Goal: Task Accomplishment & Management: Complete application form

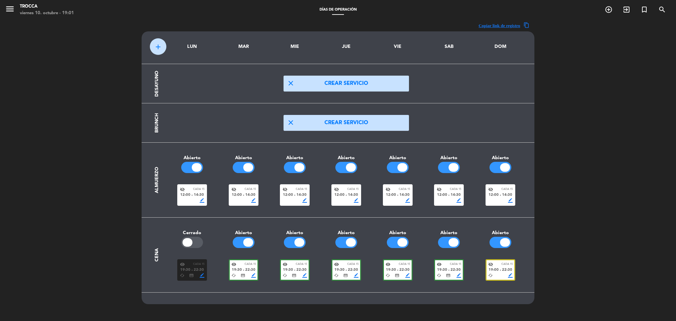
scroll to position [0, 0]
click at [12, 7] on icon "menu" at bounding box center [10, 9] width 10 height 10
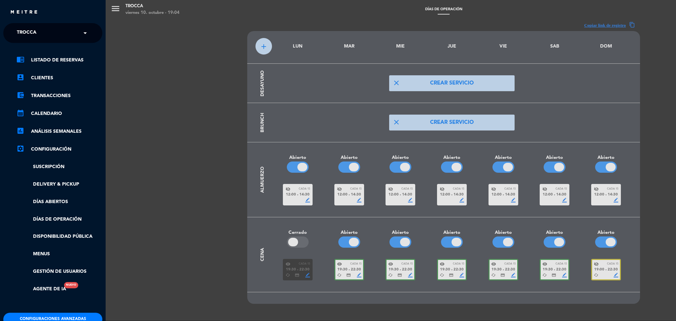
click at [55, 35] on input "text" at bounding box center [53, 33] width 81 height 15
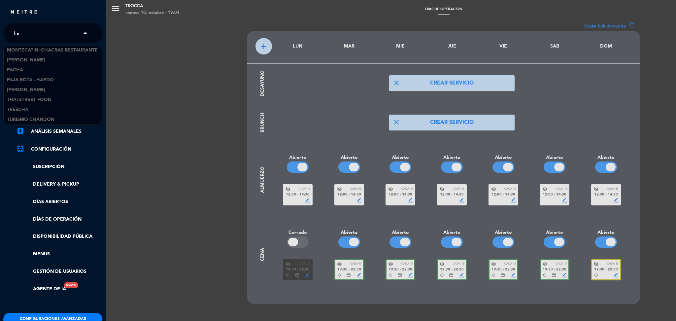
scroll to position [357, 0]
type input "han"
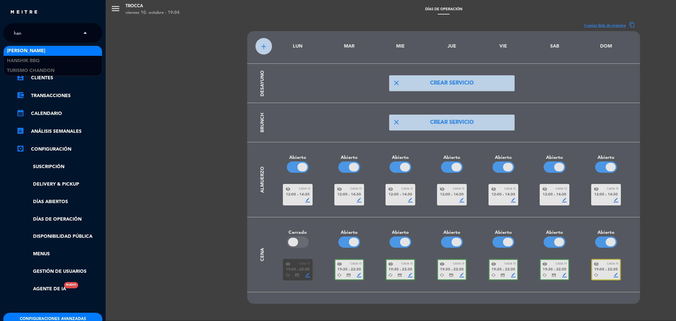
click at [24, 53] on div "[PERSON_NAME]" at bounding box center [53, 51] width 98 height 10
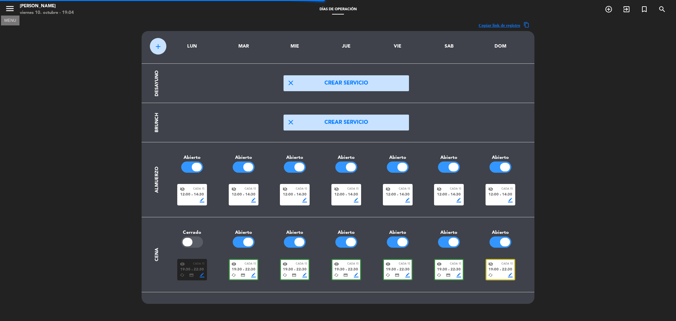
click at [6, 6] on icon "menu" at bounding box center [10, 9] width 10 height 10
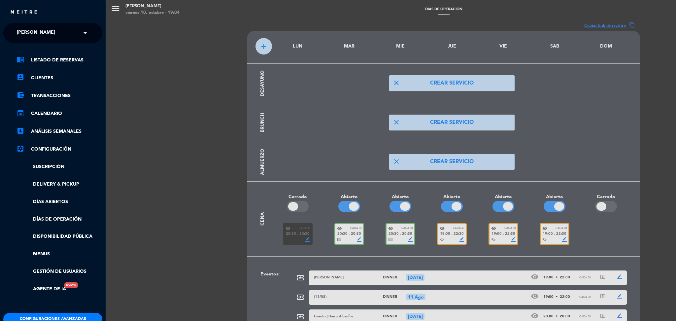
click at [61, 316] on button "Configuraciones avanzadas" at bounding box center [52, 318] width 99 height 13
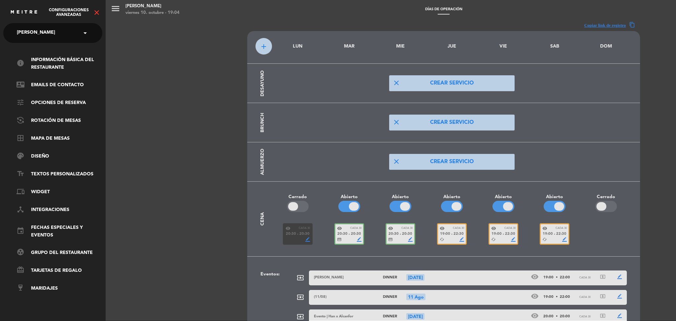
click at [96, 12] on icon "close" at bounding box center [97, 13] width 8 height 8
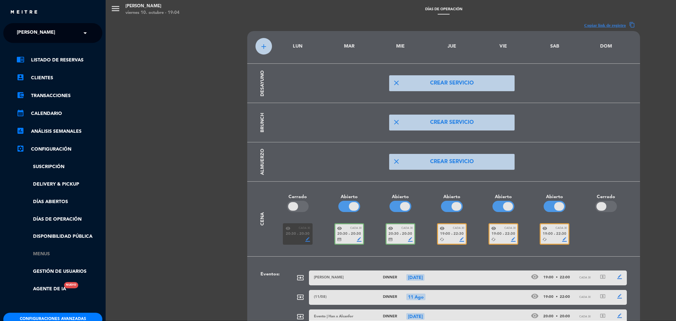
click at [49, 252] on link "Menus" at bounding box center [59, 254] width 86 height 8
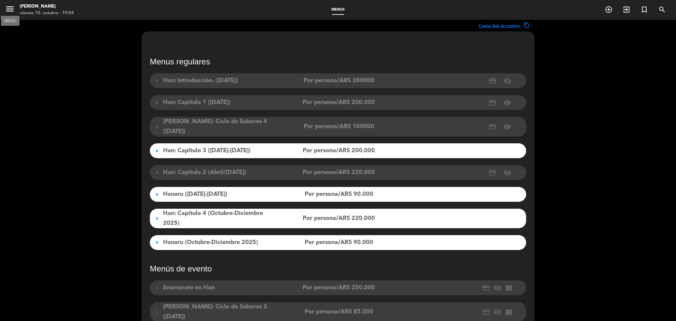
click at [6, 11] on icon "menu" at bounding box center [10, 9] width 10 height 10
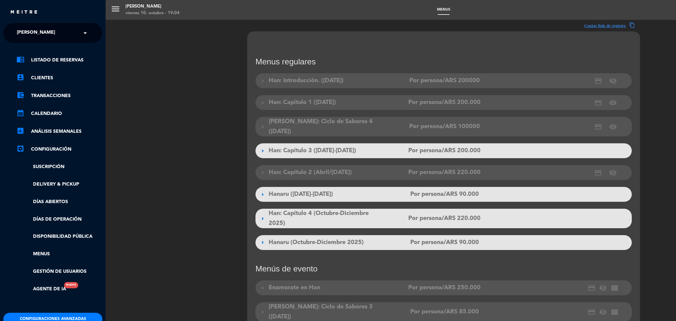
click at [76, 318] on button "Configuraciones avanzadas" at bounding box center [52, 318] width 99 height 13
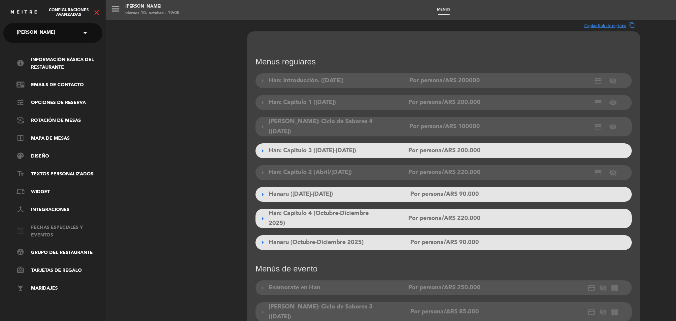
click at [50, 228] on link "event Fechas especiales y eventos" at bounding box center [59, 231] width 86 height 15
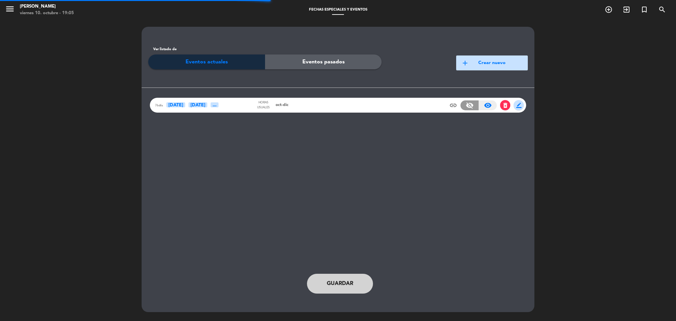
click at [483, 61] on button "add Crear nuevo" at bounding box center [492, 62] width 72 height 15
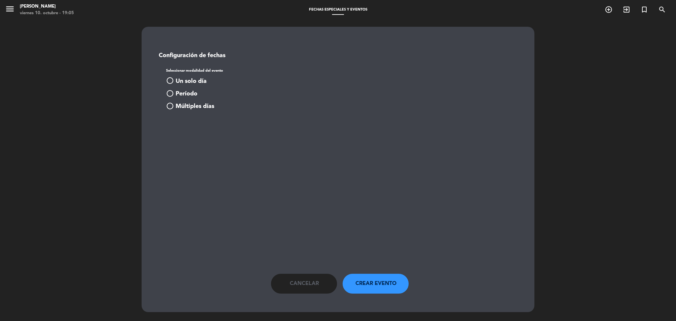
click at [306, 290] on button "Cancelar" at bounding box center [304, 284] width 66 height 20
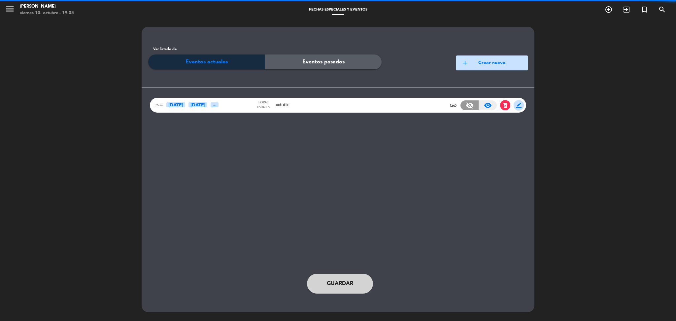
click at [244, 106] on div "76d6s [DATE] Oct ..." at bounding box center [204, 105] width 99 height 8
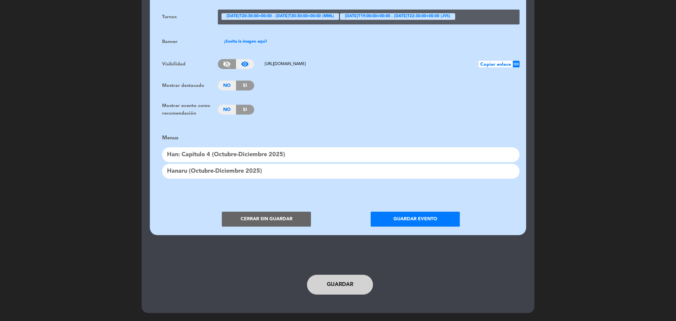
scroll to position [505, 0]
click at [257, 215] on button "Cerrar sin guardar" at bounding box center [266, 219] width 89 height 15
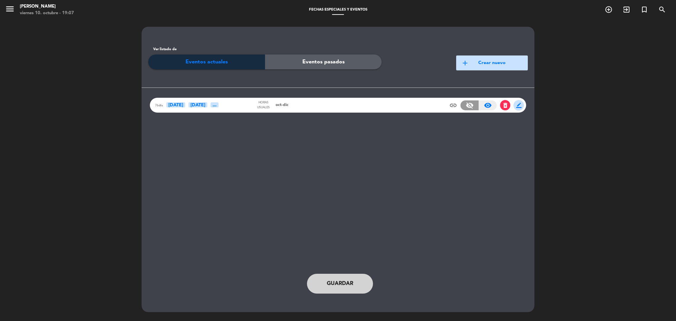
scroll to position [0, 0]
click at [491, 61] on button "add Crear nuevo" at bounding box center [492, 62] width 72 height 15
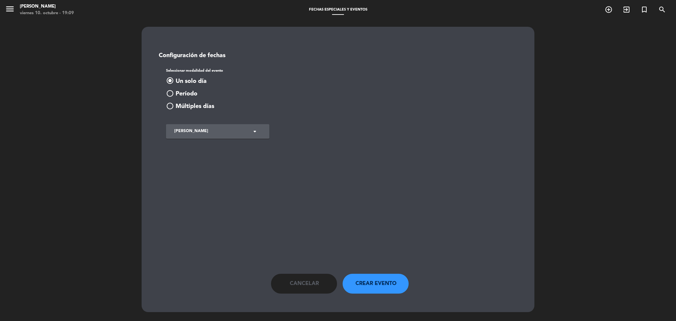
click at [189, 94] on span "Período" at bounding box center [187, 94] width 22 height 10
click at [229, 140] on input at bounding box center [216, 141] width 80 height 14
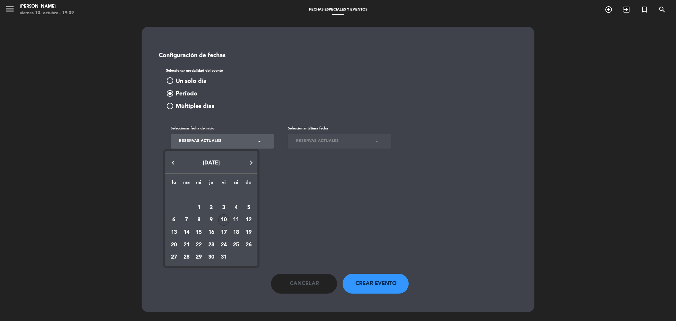
click at [223, 219] on div "10" at bounding box center [223, 219] width 11 height 11
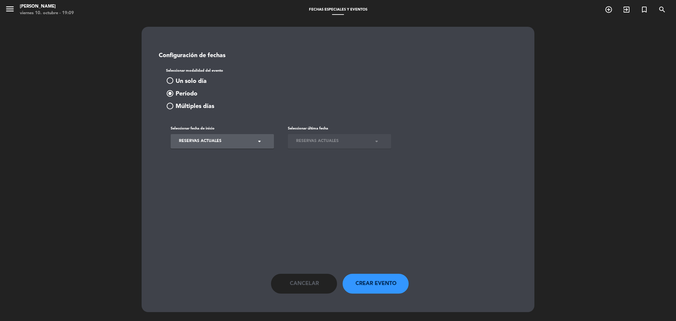
type input "[DATE]"
click at [363, 137] on input at bounding box center [333, 141] width 80 height 14
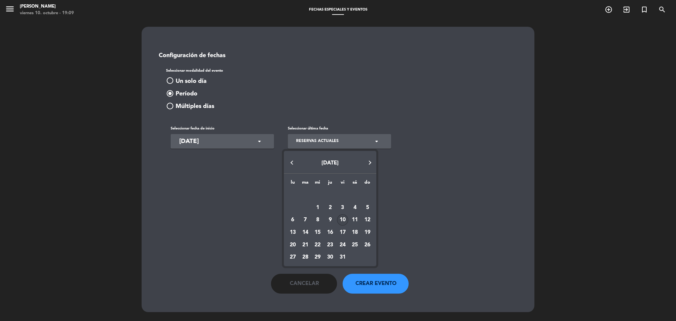
click at [198, 184] on div at bounding box center [338, 160] width 676 height 321
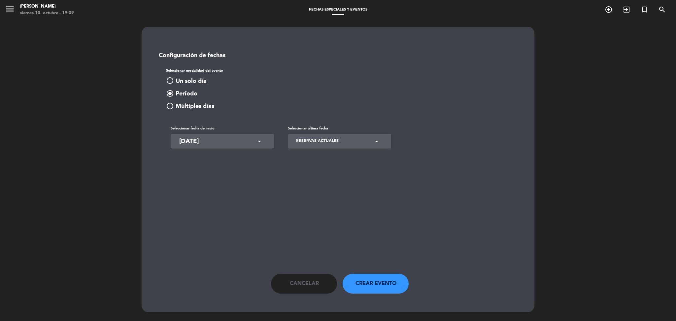
click at [287, 279] on button "Cancelar" at bounding box center [304, 284] width 66 height 20
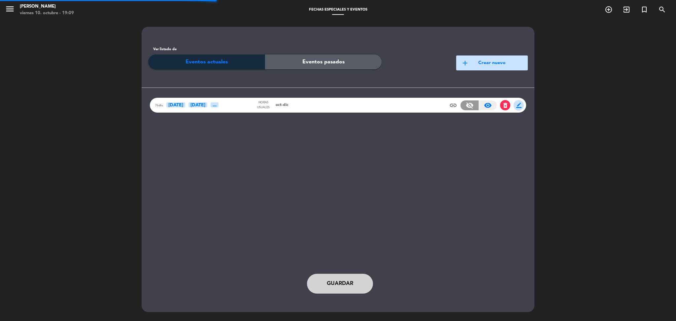
click at [241, 106] on div "76d6s [DATE] Oct ..." at bounding box center [204, 105] width 99 height 8
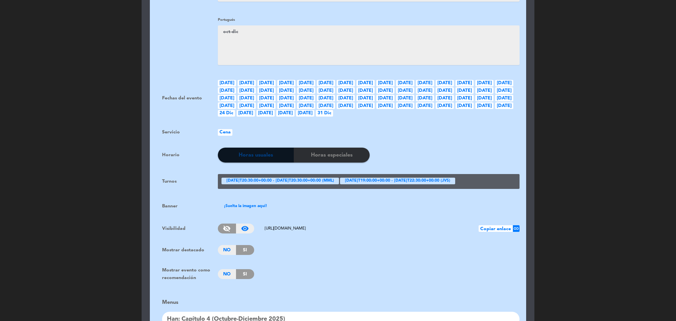
scroll to position [446, 0]
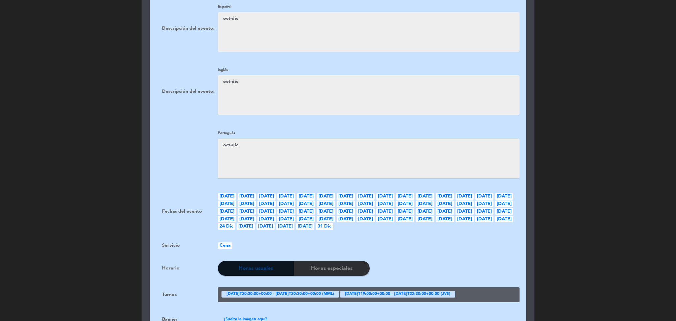
click at [330, 129] on div "Portugués" at bounding box center [369, 155] width 302 height 52
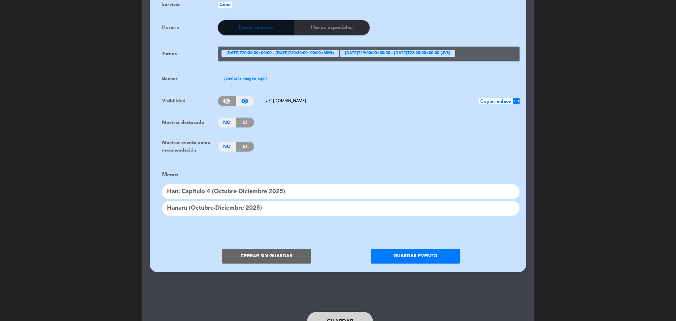
scroll to position [505, 0]
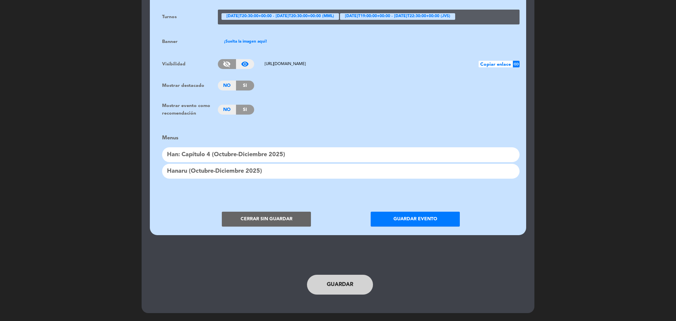
click at [276, 218] on button "Cerrar sin guardar" at bounding box center [266, 219] width 89 height 15
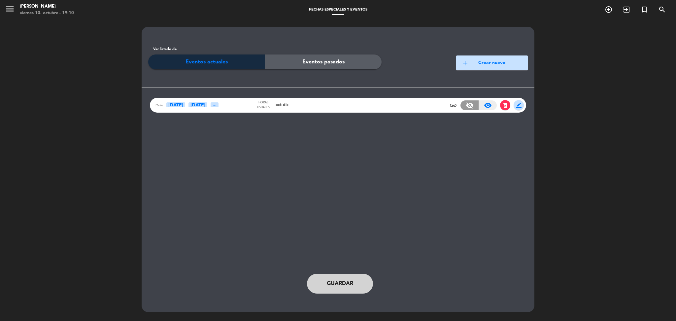
scroll to position [0, 0]
click at [503, 104] on span "delete_forever" at bounding box center [505, 105] width 7 height 7
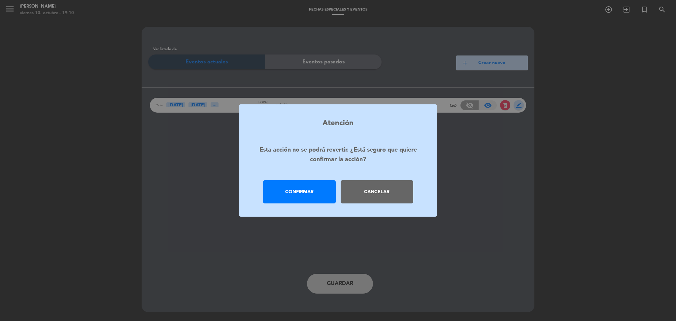
click at [378, 192] on div "Cancelar" at bounding box center [377, 191] width 73 height 23
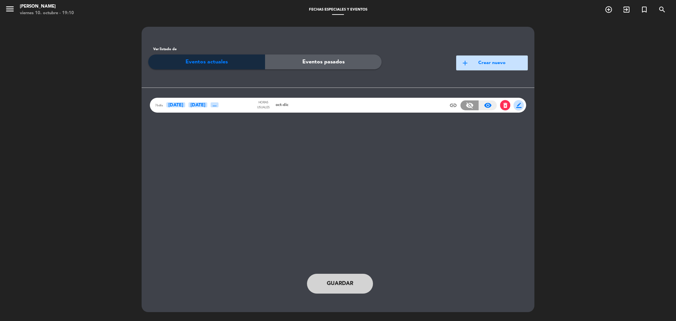
click at [506, 106] on span "delete_forever" at bounding box center [505, 105] width 7 height 7
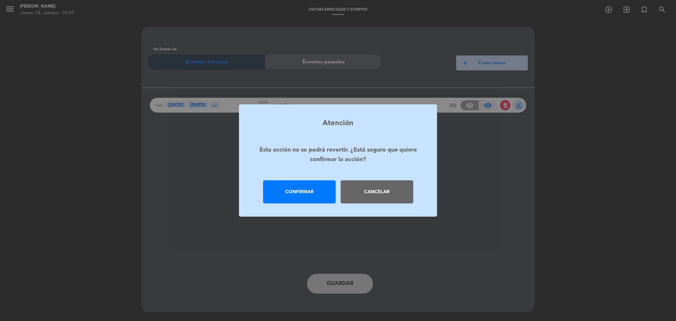
click at [381, 196] on div "Cancelar" at bounding box center [377, 191] width 73 height 23
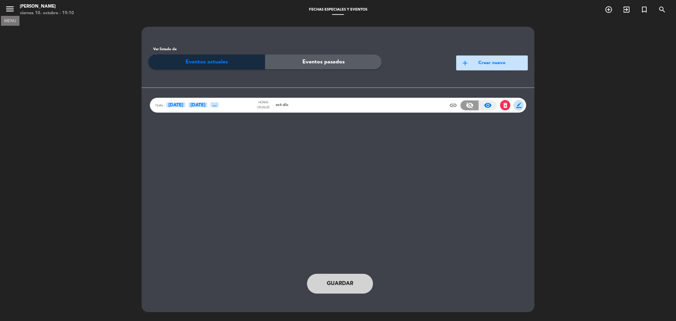
click at [7, 11] on icon "menu" at bounding box center [10, 9] width 10 height 10
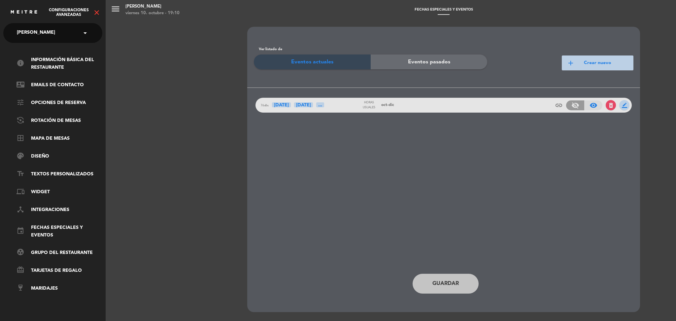
click at [96, 13] on icon "close" at bounding box center [97, 13] width 8 height 8
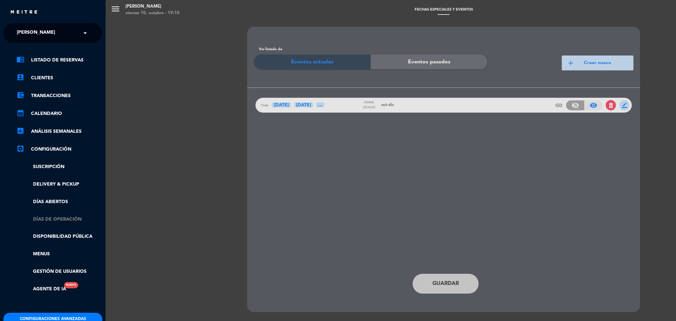
click at [50, 217] on link "Días de Operación" at bounding box center [59, 219] width 86 height 8
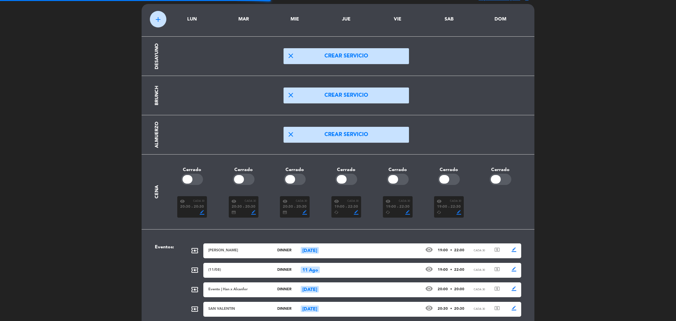
scroll to position [28, 0]
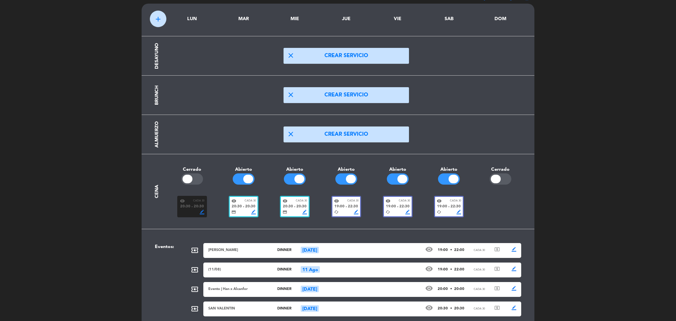
click at [237, 203] on div "visibility Cada 30" at bounding box center [243, 200] width 24 height 5
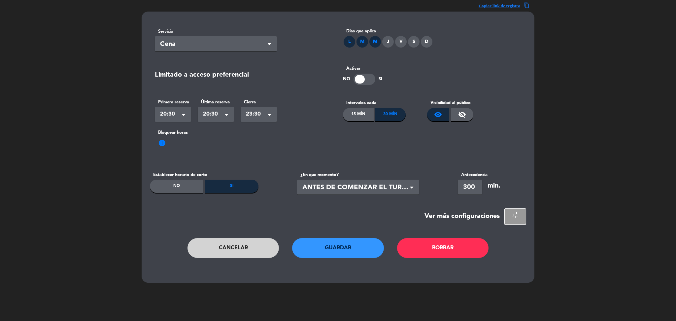
scroll to position [0, 0]
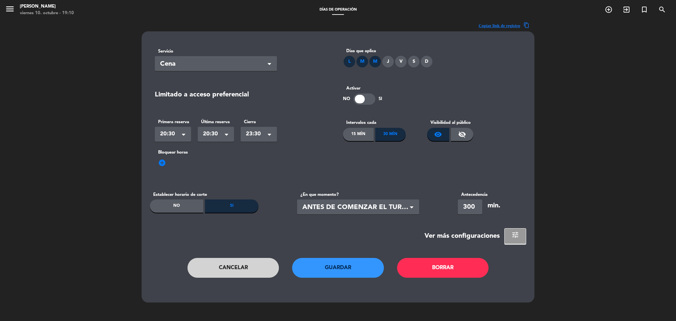
click at [249, 267] on button "Cancelar" at bounding box center [233, 268] width 92 height 20
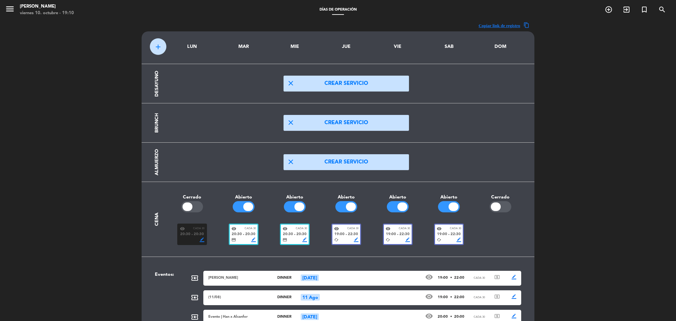
click at [349, 231] on span "22:30" at bounding box center [353, 234] width 10 height 6
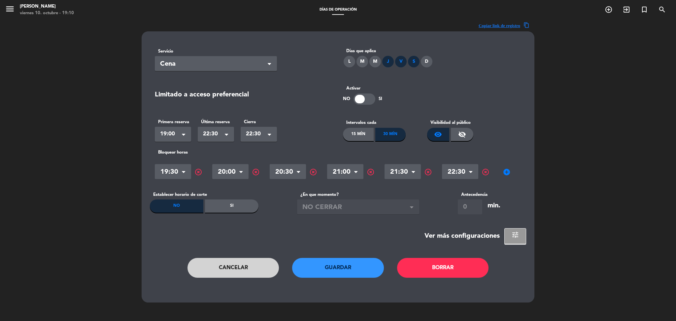
click at [505, 170] on span "add_circle" at bounding box center [507, 172] width 8 height 8
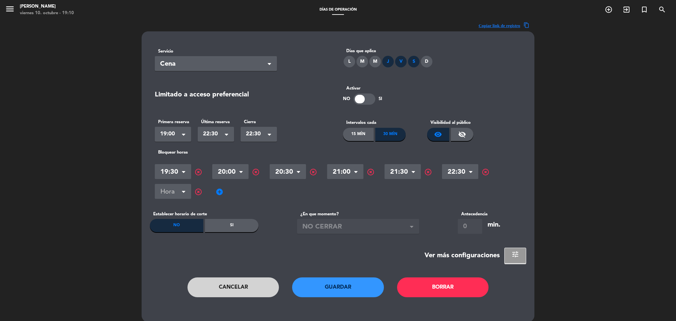
click at [180, 189] on input "text" at bounding box center [173, 192] width 36 height 12
click at [194, 191] on span "highlight_off" at bounding box center [198, 192] width 8 height 8
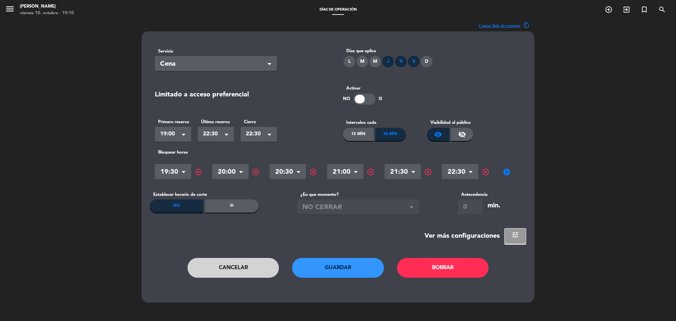
click at [211, 266] on button "Cancelar" at bounding box center [233, 268] width 92 height 20
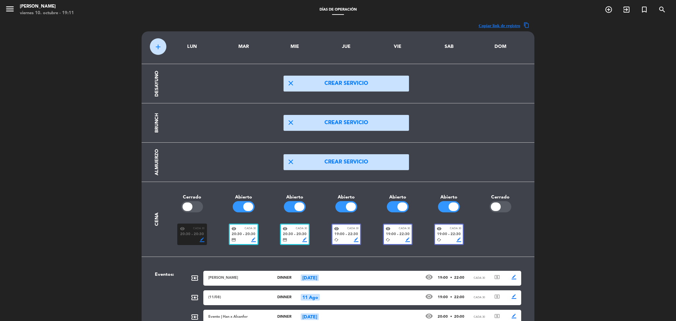
click at [350, 231] on span "22:30" at bounding box center [353, 234] width 10 height 6
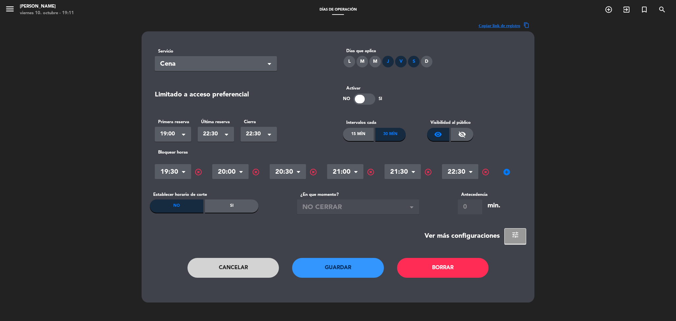
click at [315, 171] on span "highlight_off" at bounding box center [313, 172] width 8 height 8
click at [444, 171] on div "Hora × 19:30 × highlight_off Hora × 20:00 × highlight_off Hora × 21:00 × highli…" at bounding box center [338, 172] width 366 height 20
click at [452, 171] on span "add_circle" at bounding box center [449, 172] width 8 height 8
click at [452, 171] on input "text" at bounding box center [460, 173] width 36 height 12
click at [343, 264] on button "Guardar" at bounding box center [338, 268] width 92 height 20
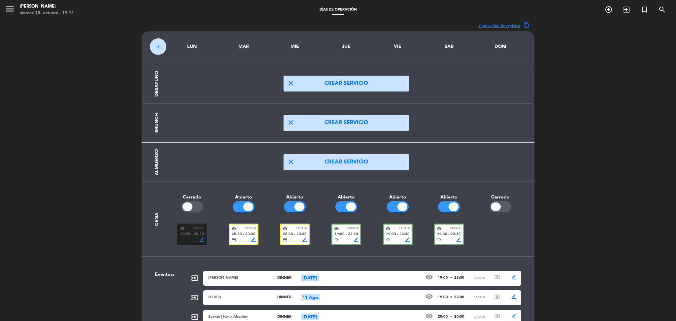
click at [346, 235] on div "19:00 fiber_manual_record 22:30" at bounding box center [346, 234] width 24 height 6
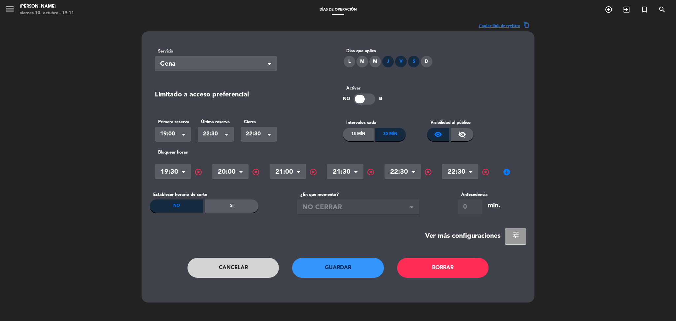
click at [518, 235] on span "tune" at bounding box center [515, 235] width 8 height 8
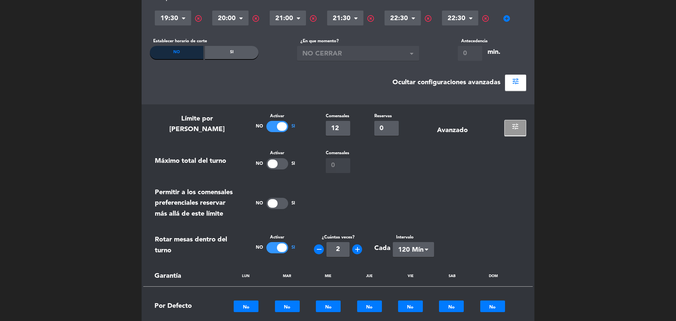
scroll to position [165, 0]
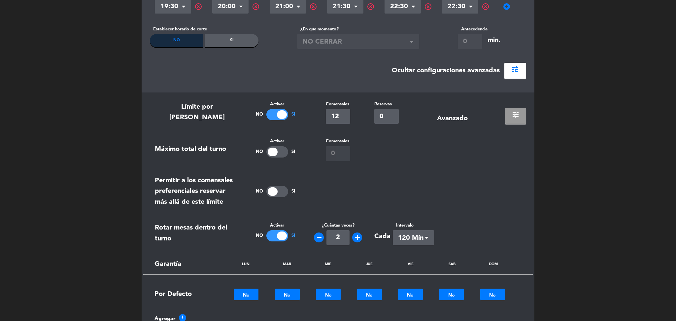
click at [518, 114] on span "tune" at bounding box center [515, 115] width 8 height 8
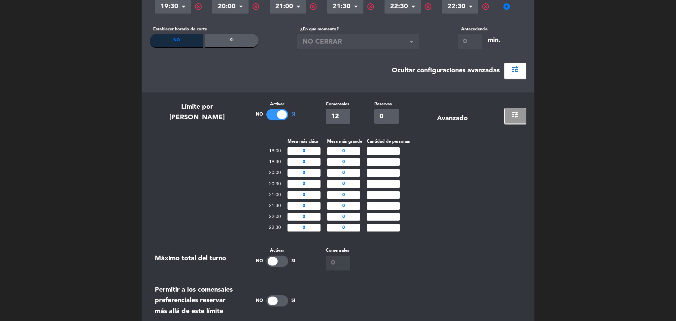
click at [381, 163] on input "number" at bounding box center [383, 162] width 33 height 8
type input "6"
click at [383, 186] on input "number" at bounding box center [383, 184] width 33 height 8
type input "4"
click at [383, 214] on input "number" at bounding box center [383, 217] width 33 height 8
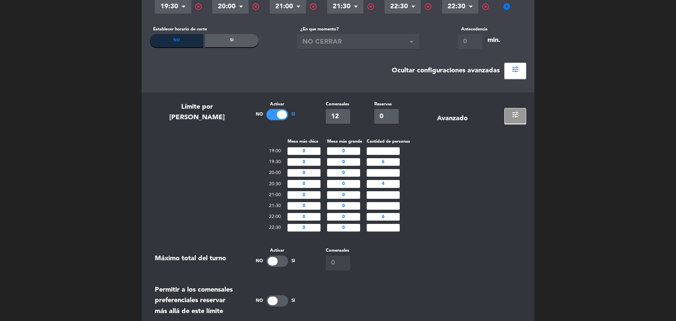
type input "6"
click at [343, 115] on input "12" at bounding box center [338, 116] width 24 height 15
type input "16"
click at [479, 200] on div "Mesa más chica Mesa más grande Cantidad de personas 19:00 0 0 19:30 0 0 6 20:00…" at bounding box center [338, 185] width 376 height 95
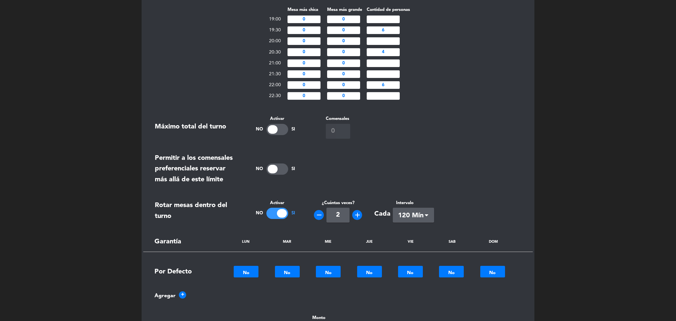
scroll to position [319, 0]
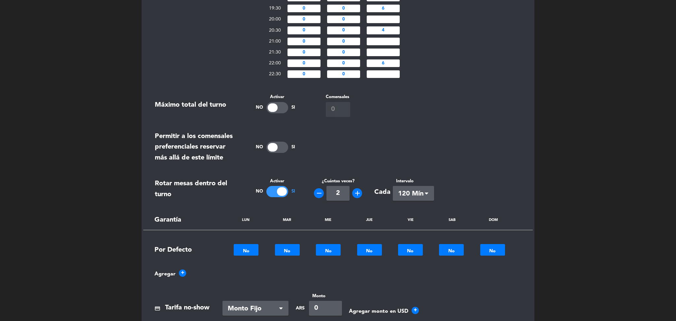
click at [421, 198] on span "120 Mín" at bounding box center [410, 193] width 25 height 11
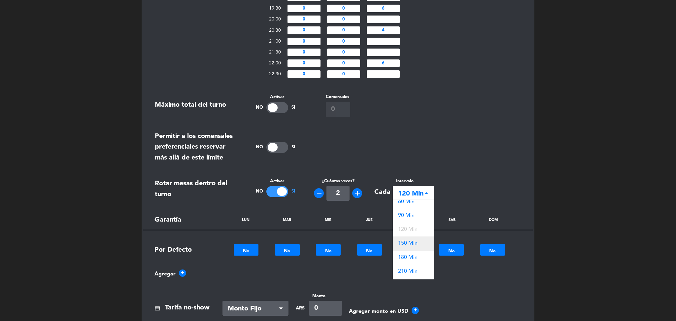
scroll to position [33, 0]
click at [410, 213] on span "90 Mín" at bounding box center [406, 215] width 16 height 5
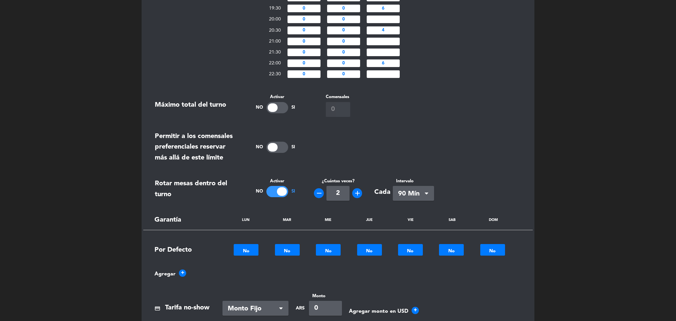
click at [513, 161] on div at bounding box center [416, 147] width 219 height 33
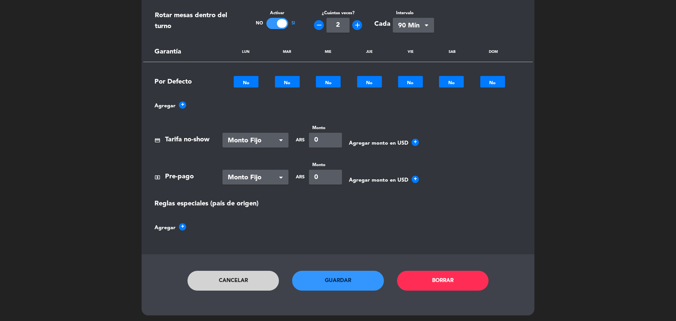
click at [299, 284] on button "Guardar" at bounding box center [338, 281] width 92 height 20
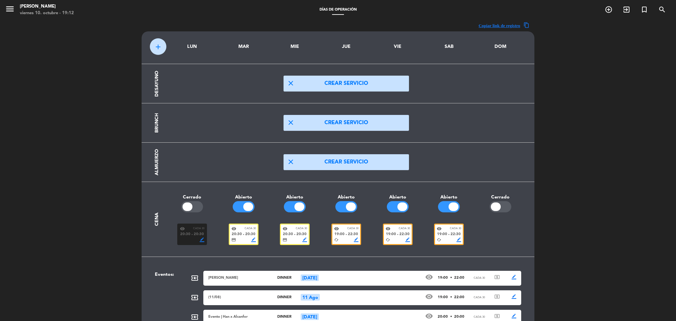
scroll to position [0, 0]
click at [12, 10] on icon "menu" at bounding box center [10, 9] width 10 height 10
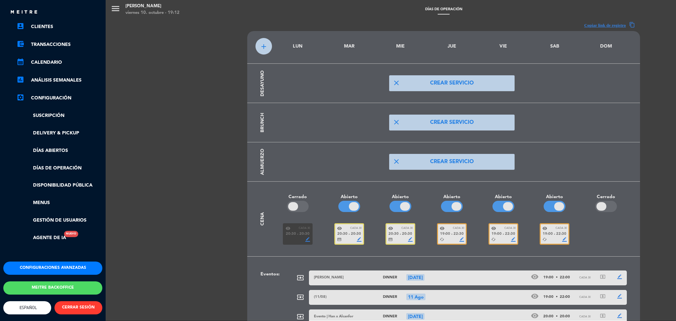
scroll to position [57, 0]
click at [45, 262] on button "Configuraciones avanzadas" at bounding box center [52, 267] width 99 height 13
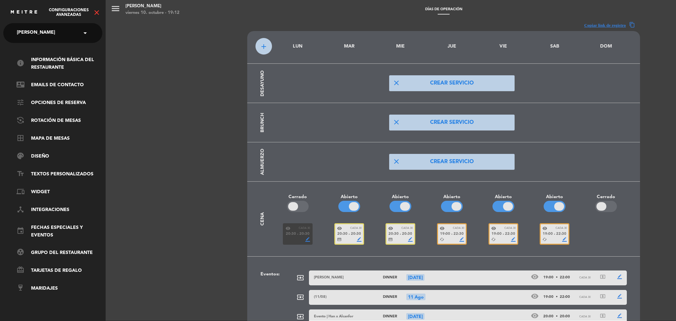
scroll to position [0, 0]
click at [50, 230] on link "event Fechas especiales y eventos" at bounding box center [59, 231] width 86 height 15
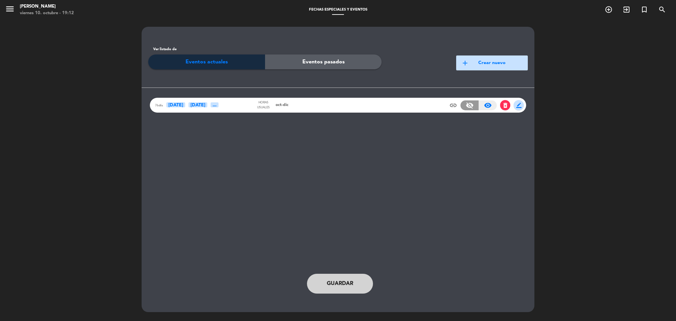
click at [502, 110] on div "insert_link visibility_off visibility_on delete_forever border_color" at bounding box center [486, 105] width 75 height 10
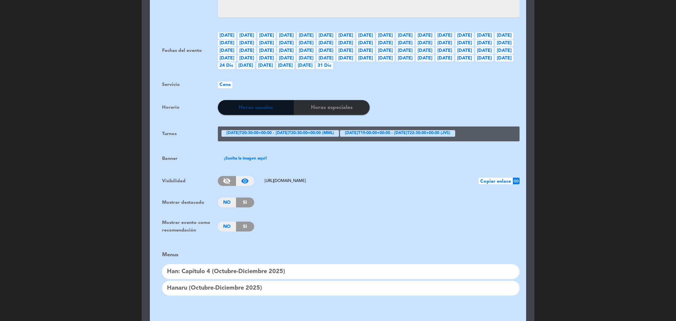
scroll to position [468, 0]
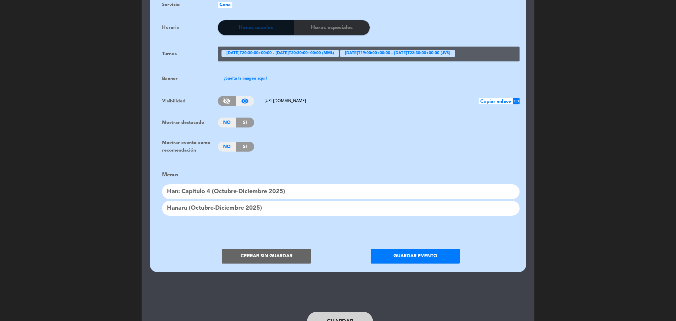
click at [261, 250] on button "Cerrar sin guardar" at bounding box center [266, 255] width 89 height 15
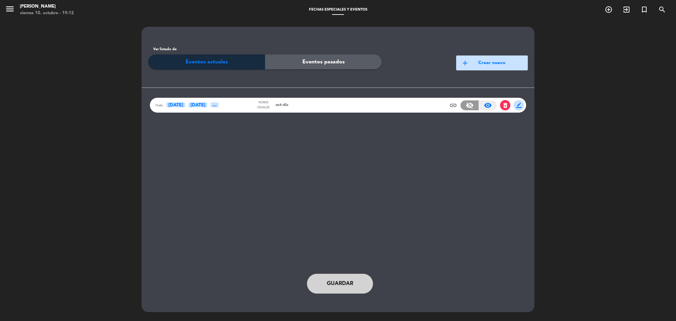
click at [505, 105] on span "delete_forever" at bounding box center [505, 105] width 7 height 7
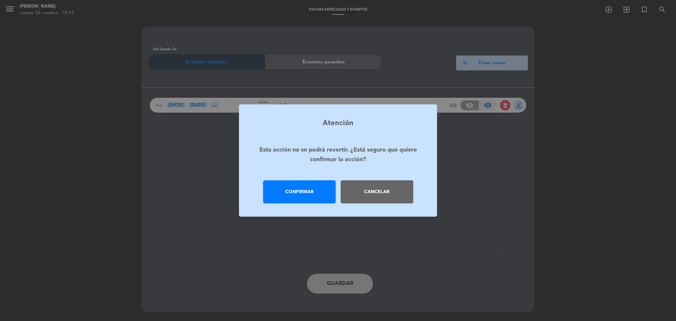
click at [286, 187] on div "Confirmar" at bounding box center [299, 191] width 73 height 23
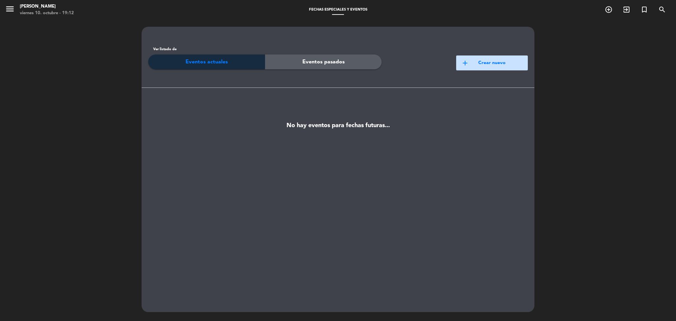
click at [500, 58] on button "add Crear nuevo" at bounding box center [492, 62] width 72 height 15
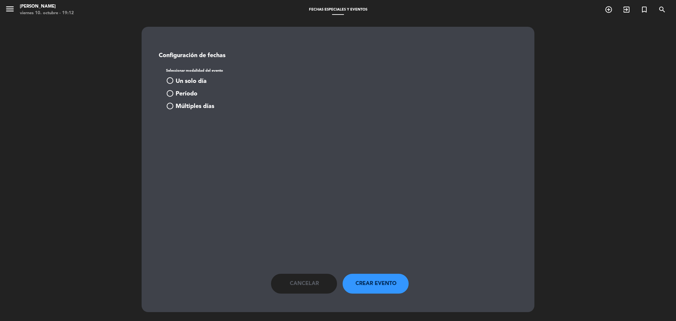
click at [181, 92] on span "Período" at bounding box center [187, 94] width 22 height 10
click at [239, 139] on input at bounding box center [216, 141] width 80 height 14
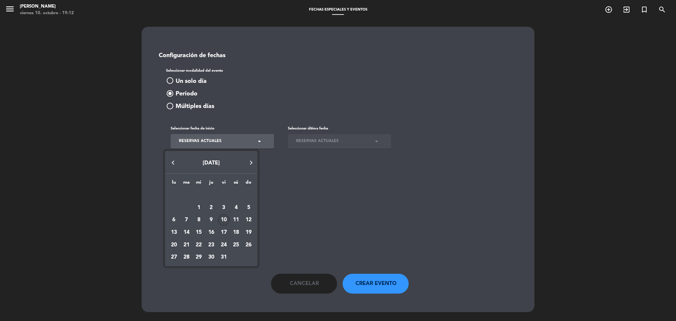
click at [222, 220] on div "10" at bounding box center [223, 219] width 11 height 11
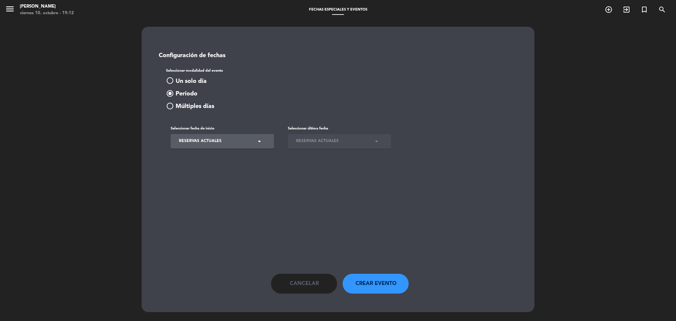
type input "[DATE]"
click at [351, 139] on input at bounding box center [333, 141] width 80 height 14
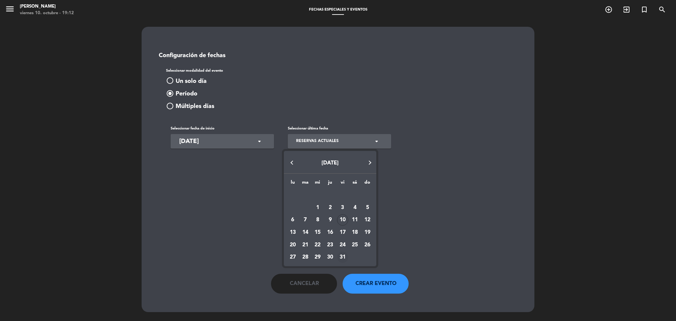
click at [341, 257] on div "31" at bounding box center [342, 256] width 11 height 11
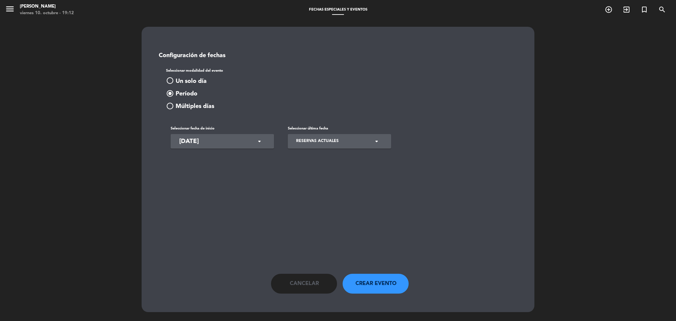
type input "[DATE]"
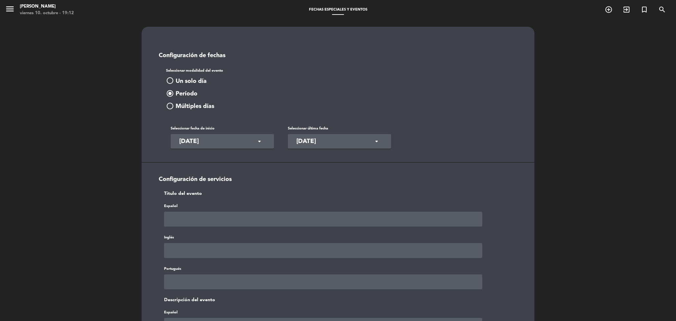
click at [231, 217] on input "text" at bounding box center [323, 219] width 318 height 15
type input "Octubre"
paste input "Octubre"
type input "Octubre"
paste input "Octubre"
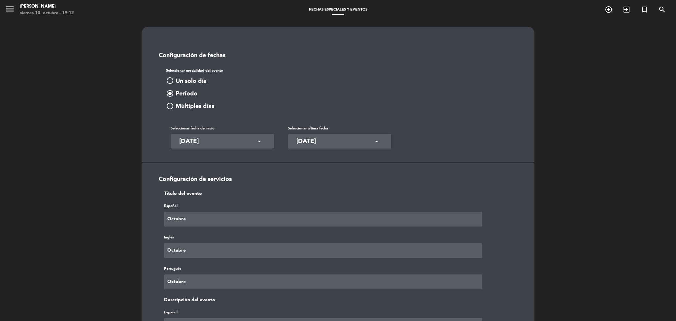
type input "Octubre"
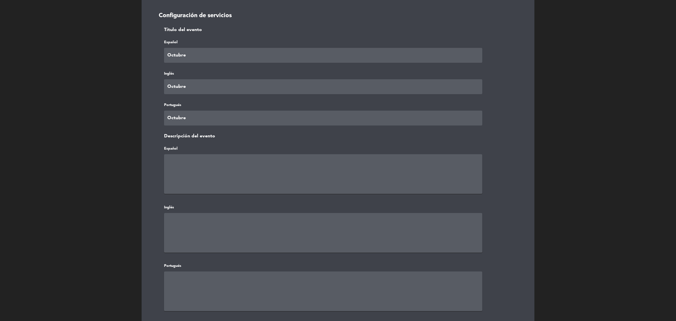
paste textarea "Octubre"
type textarea "Octubre"
paste textarea "Octubre"
type textarea "Octubre"
paste textarea "Octubre"
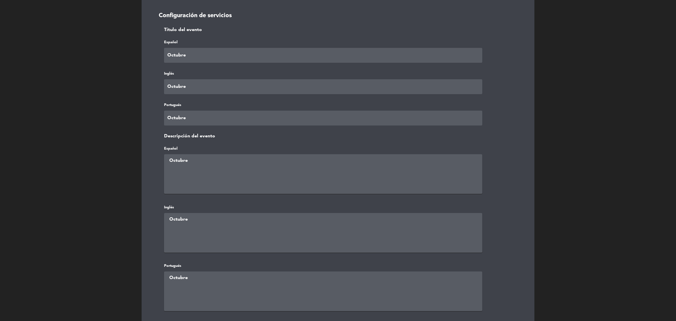
type textarea "Octubre"
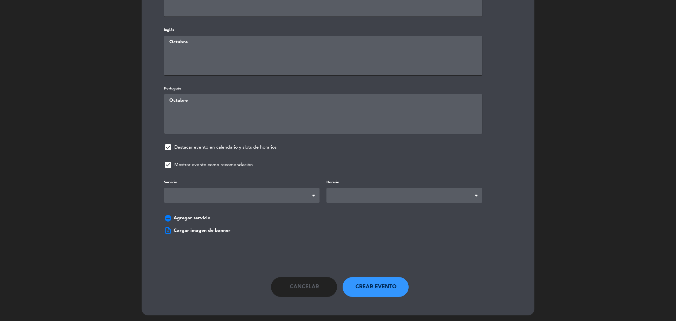
click at [289, 194] on span at bounding box center [241, 195] width 155 height 15
click at [372, 196] on span at bounding box center [403, 195] width 155 height 15
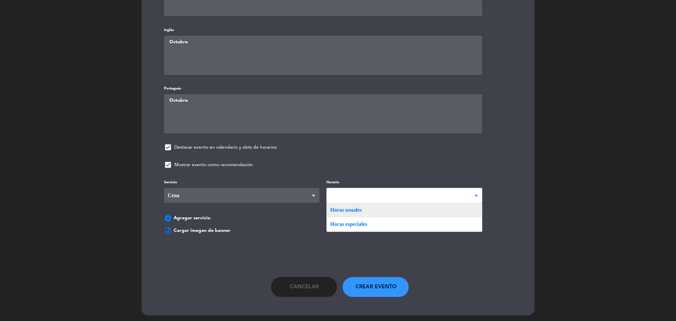
click at [370, 209] on div "Servicio Desayuno Brunch Almuerzo Cena Cena Desayuno Brunch Almuerzo Cena Horar…" at bounding box center [338, 201] width 368 height 47
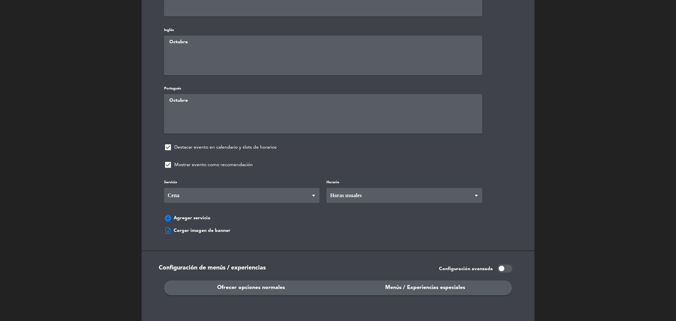
scroll to position [398, 0]
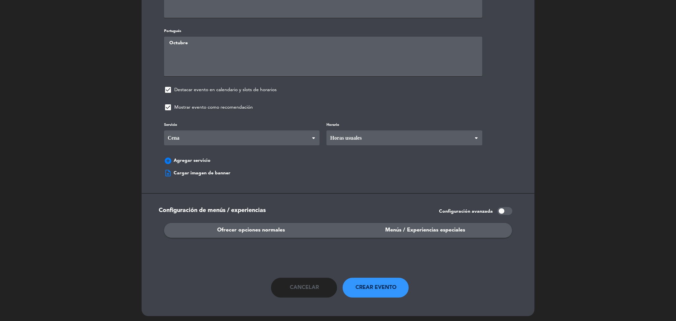
click at [273, 230] on span "Ofrecer opciones normales" at bounding box center [251, 230] width 68 height 9
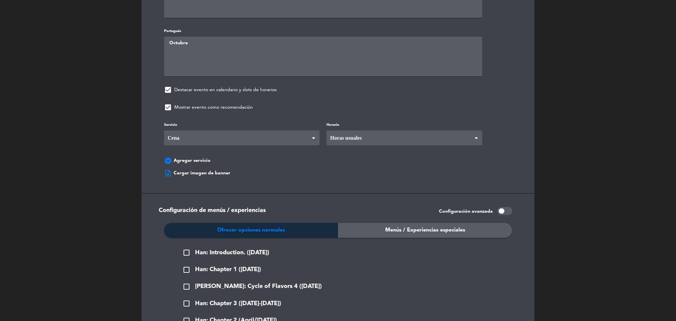
click at [333, 213] on div "Configuración de menús / experiencias Configuración avanzada" at bounding box center [338, 215] width 368 height 16
click at [376, 229] on div "Menús / Experiencias especiales" at bounding box center [425, 230] width 174 height 15
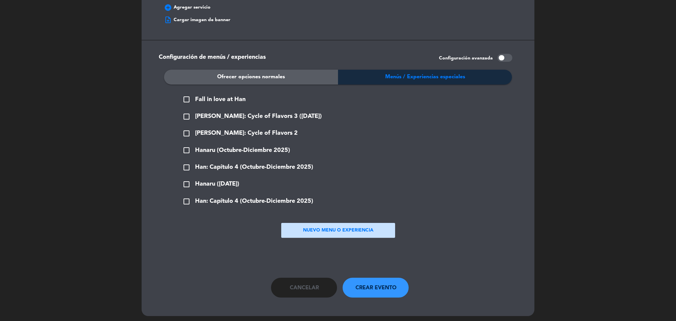
scroll to position [551, 0]
click at [187, 180] on span "check_box_outline_blank" at bounding box center [186, 184] width 8 height 8
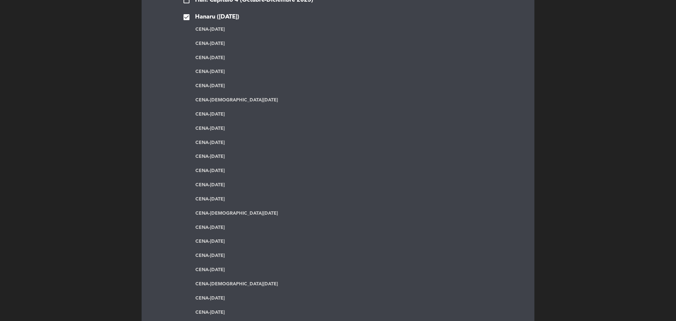
scroll to position [863, 0]
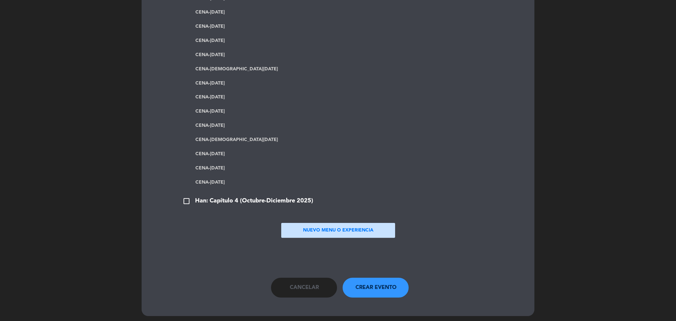
click at [185, 197] on span "check_box_outline_blank" at bounding box center [186, 201] width 8 height 8
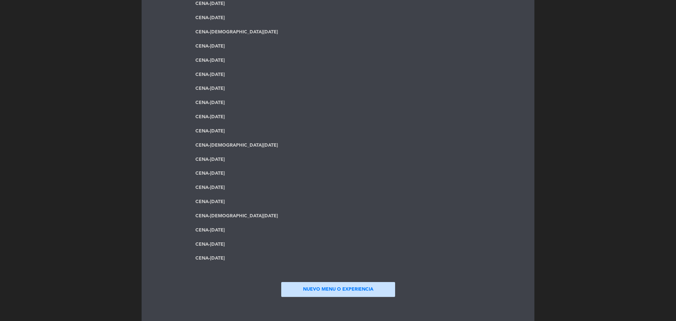
scroll to position [1174, 0]
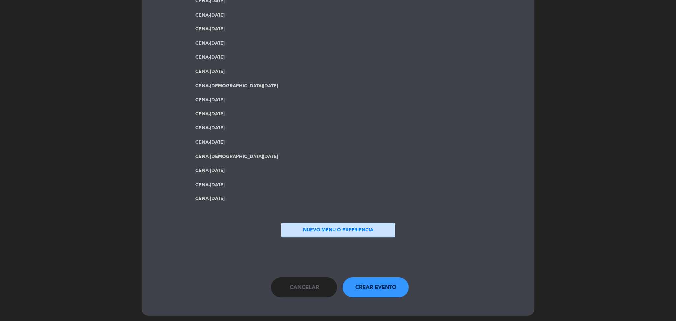
click at [372, 284] on span "Crear evento" at bounding box center [375, 287] width 41 height 9
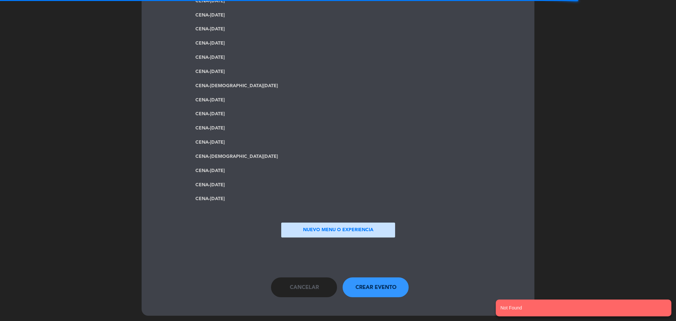
click at [294, 277] on button "Cancelar" at bounding box center [304, 287] width 66 height 20
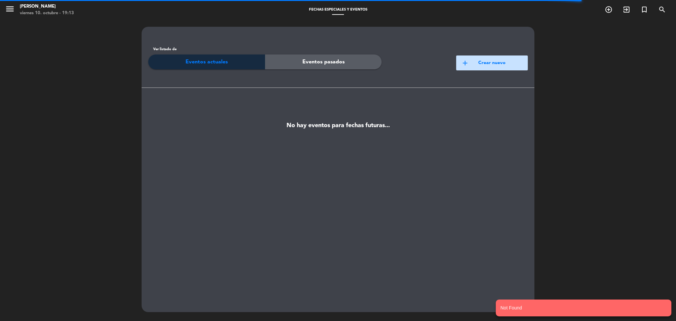
scroll to position [0, 0]
